Goal: Ask a question

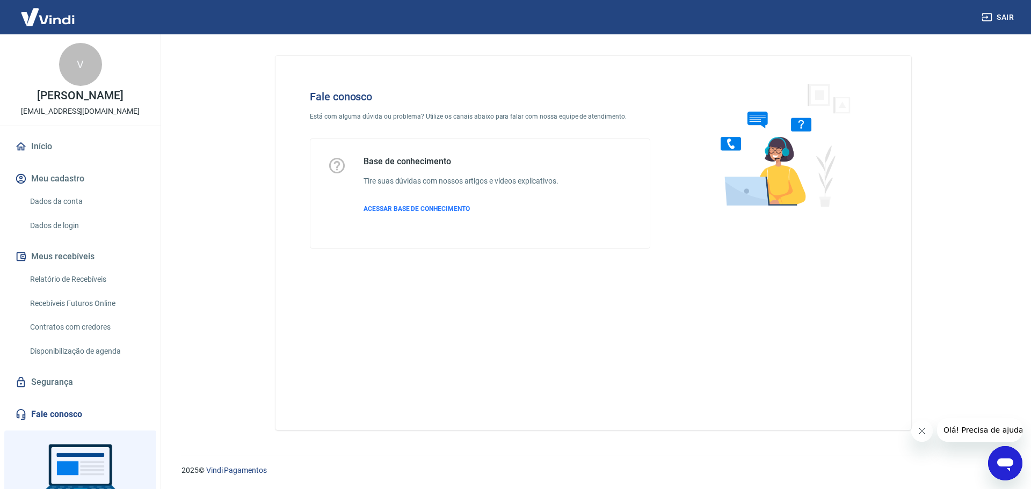
click at [69, 425] on link "Fale conosco" at bounding box center [80, 415] width 135 height 24
click at [1001, 461] on icon "Abrir janela de mensagens" at bounding box center [1005, 465] width 16 height 13
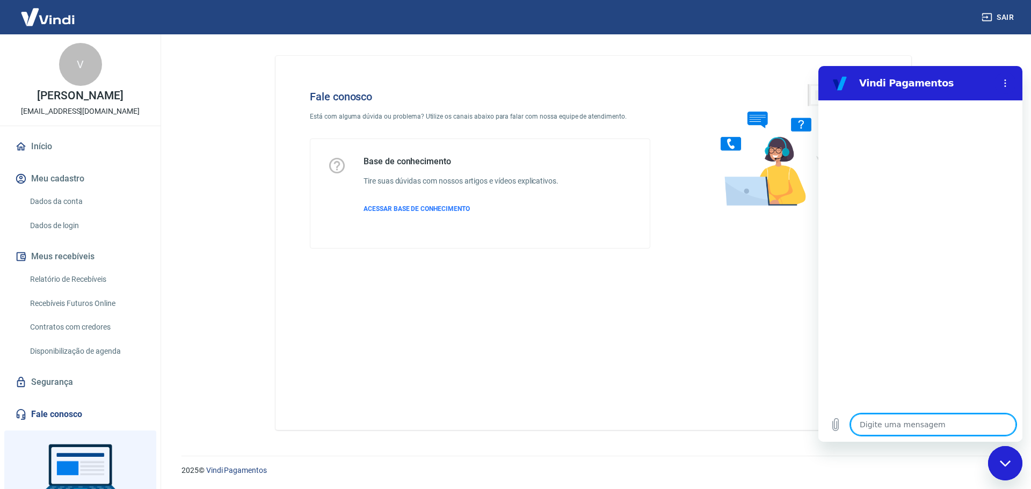
type textarea "t"
type textarea "x"
type textarea "to"
type textarea "x"
type textarea "tok"
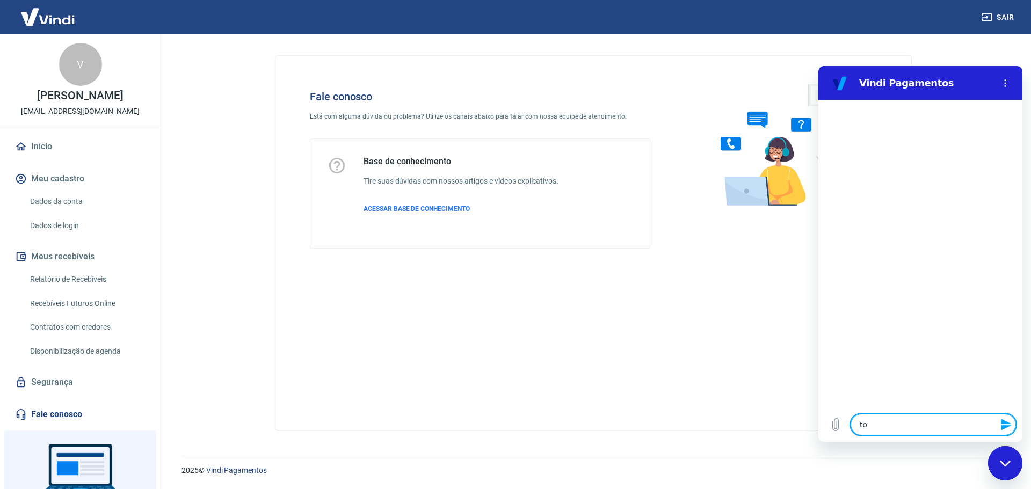
type textarea "x"
type textarea "toke"
type textarea "x"
click at [921, 424] on textarea at bounding box center [933, 424] width 165 height 21
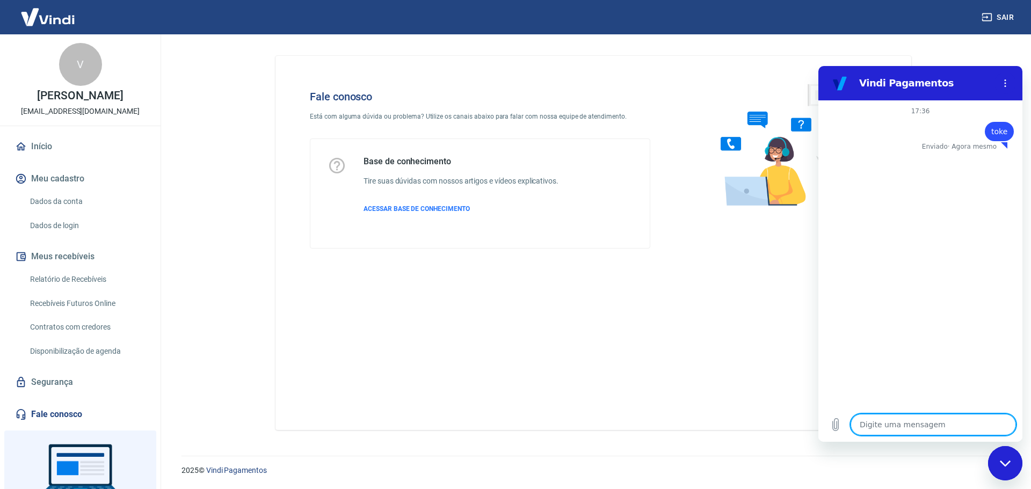
type textarea "t"
type textarea "x"
type textarea "to"
type textarea "x"
type textarea "tok"
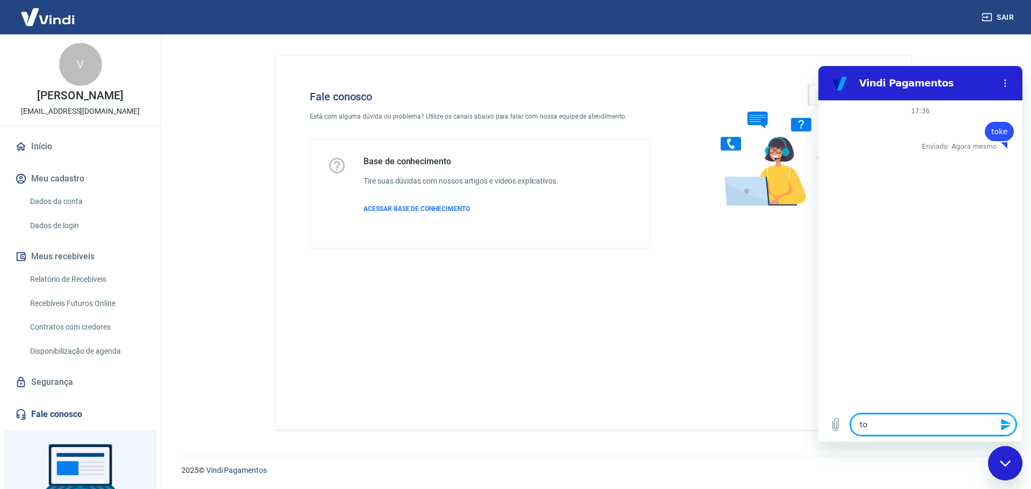
type textarea "x"
type textarea "toke"
type textarea "x"
type textarea "token"
type textarea "x"
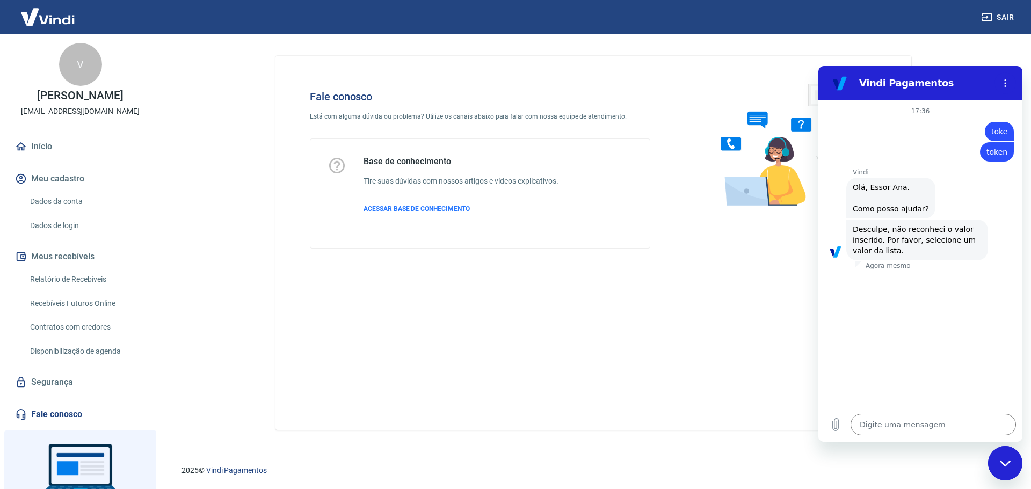
click at [63, 426] on link "Fale conosco" at bounding box center [80, 415] width 135 height 24
click at [1005, 458] on div "Fechar janela de mensagens" at bounding box center [1005, 463] width 32 height 32
type textarea "x"
